Goal: Check status: Check status

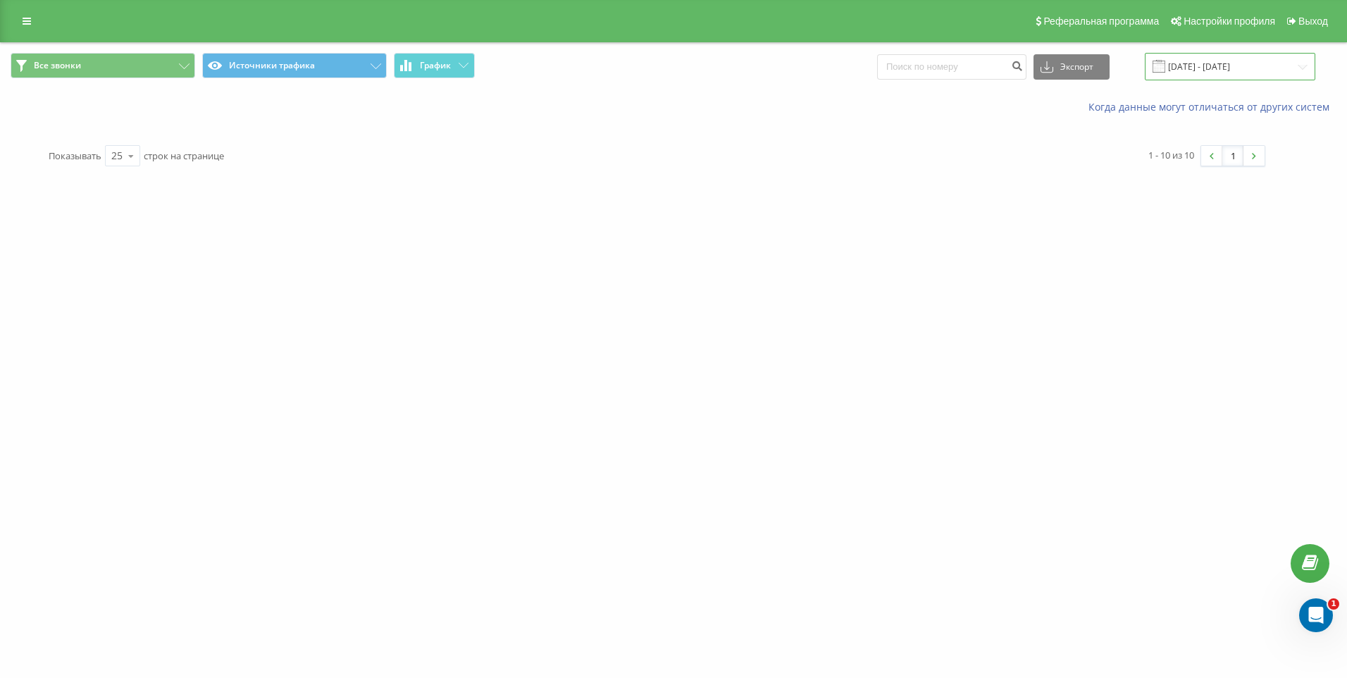
click at [1201, 63] on input "[DATE] - [DATE]" at bounding box center [1230, 66] width 170 height 27
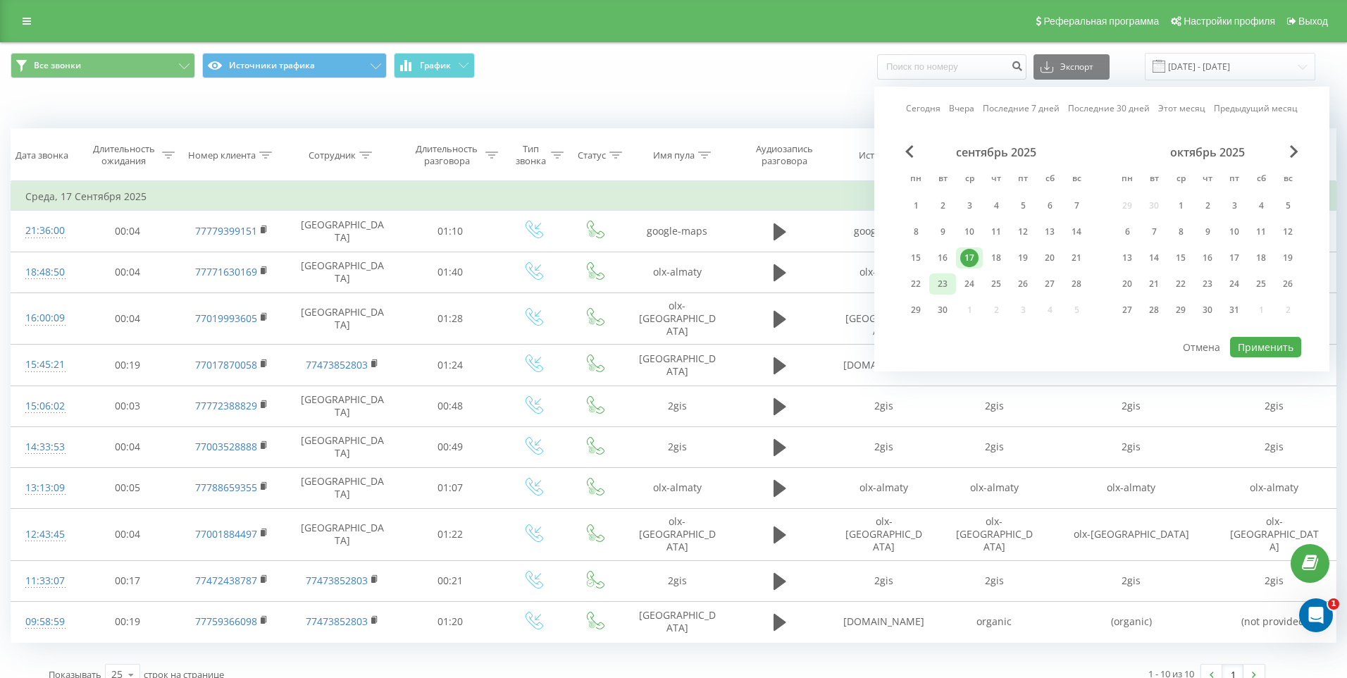
click at [933, 287] on div "23" at bounding box center [942, 284] width 18 height 18
click at [1283, 355] on button "Применить" at bounding box center [1265, 347] width 71 height 20
type input "[DATE] - [DATE]"
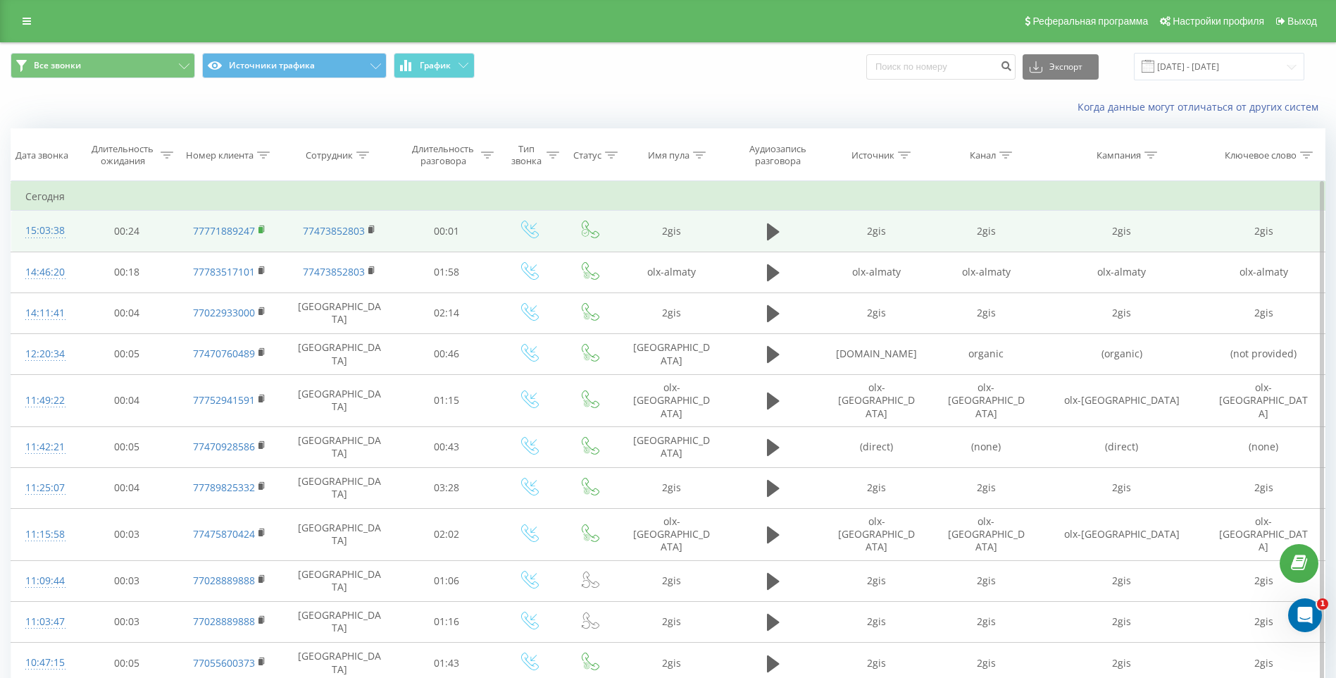
click at [259, 231] on rect at bounding box center [261, 230] width 4 height 6
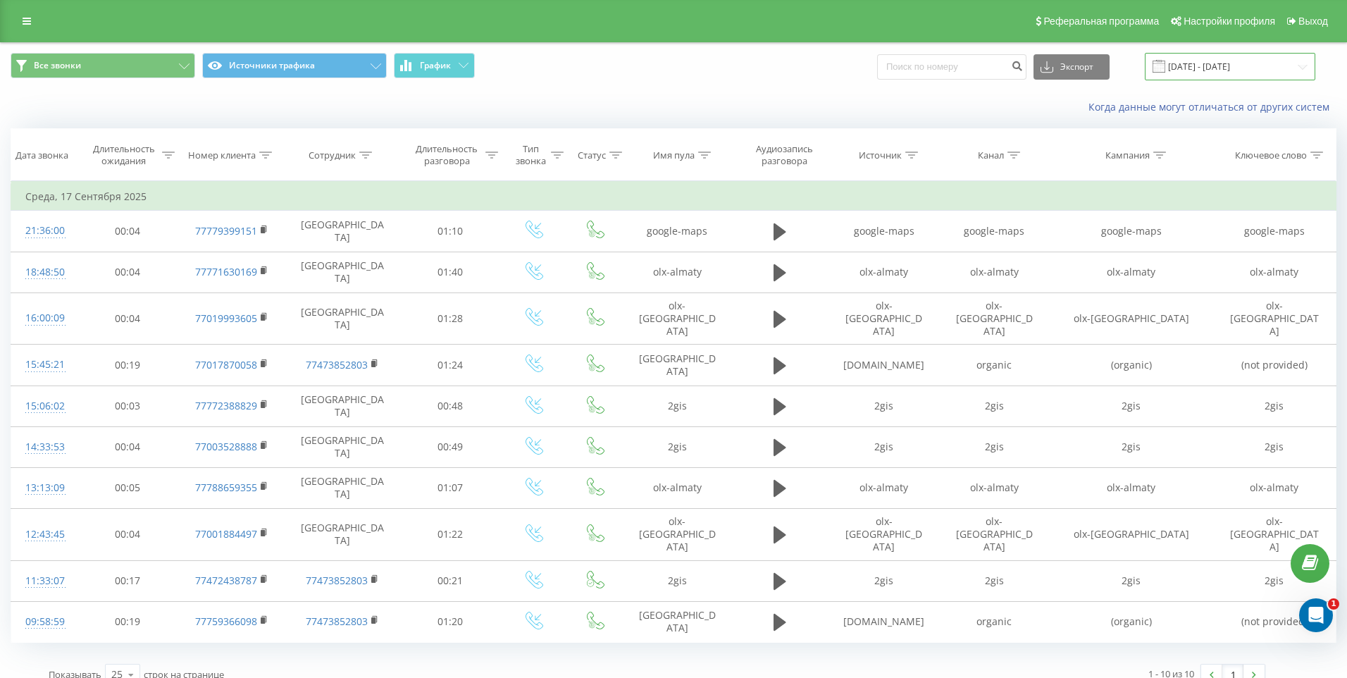
click at [638, 66] on input "[DATE] - [DATE]" at bounding box center [1230, 66] width 170 height 27
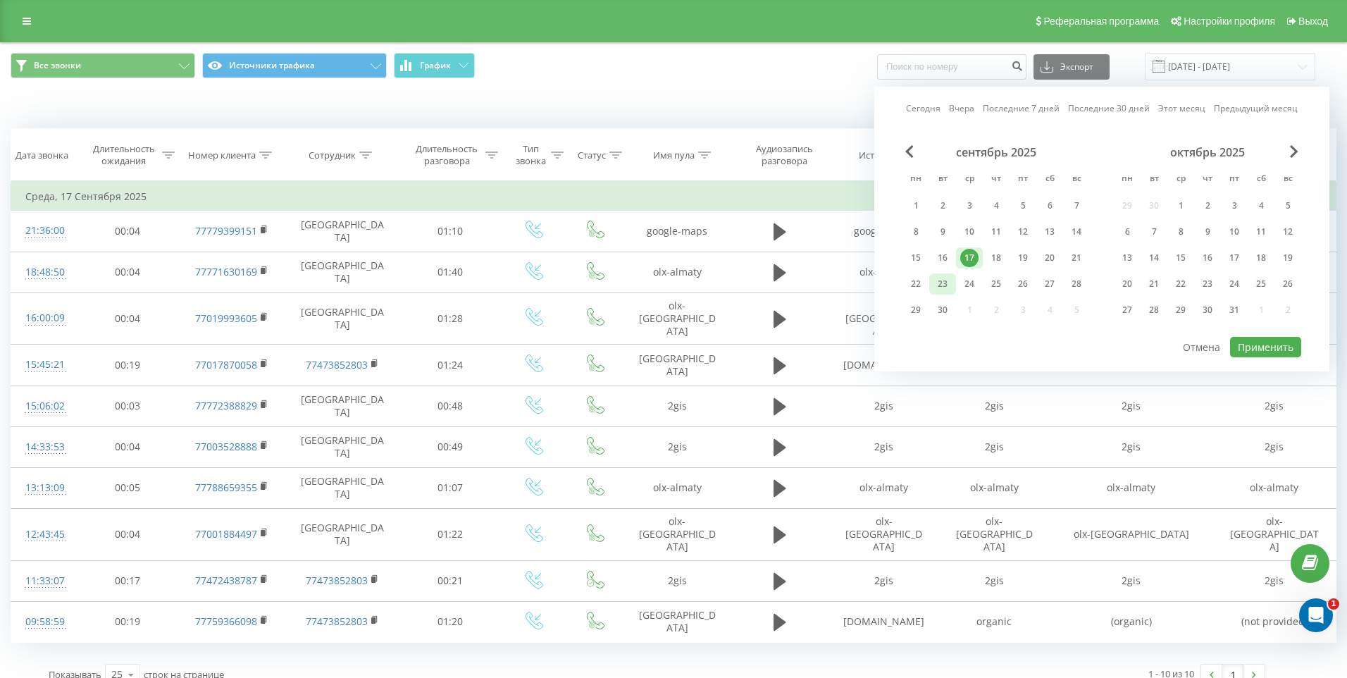
click at [638, 277] on div "23" at bounding box center [942, 284] width 18 height 18
click at [638, 349] on button "Применить" at bounding box center [1265, 347] width 71 height 20
type input "[DATE] - [DATE]"
